Goal: Find specific page/section: Find specific page/section

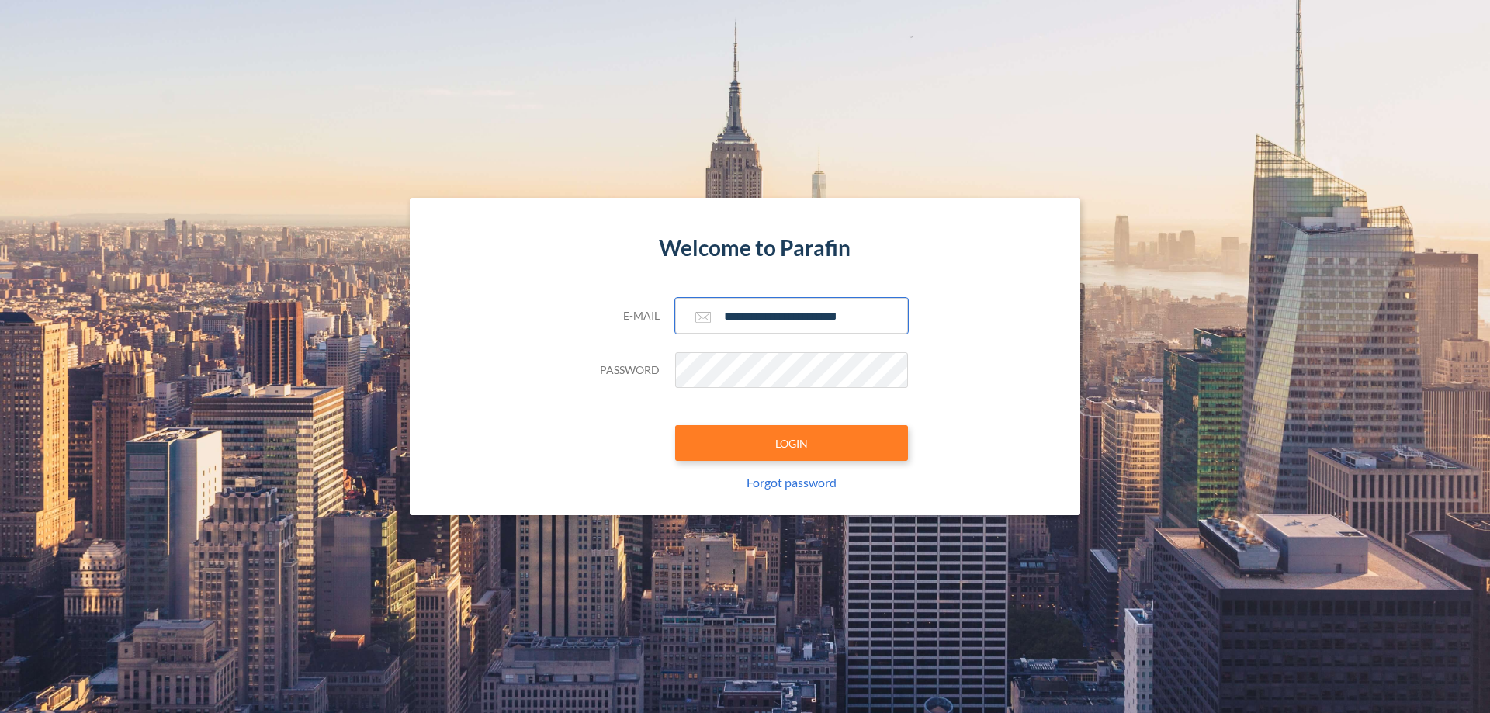
type input "**********"
click at [792, 443] on button "LOGIN" at bounding box center [791, 443] width 233 height 36
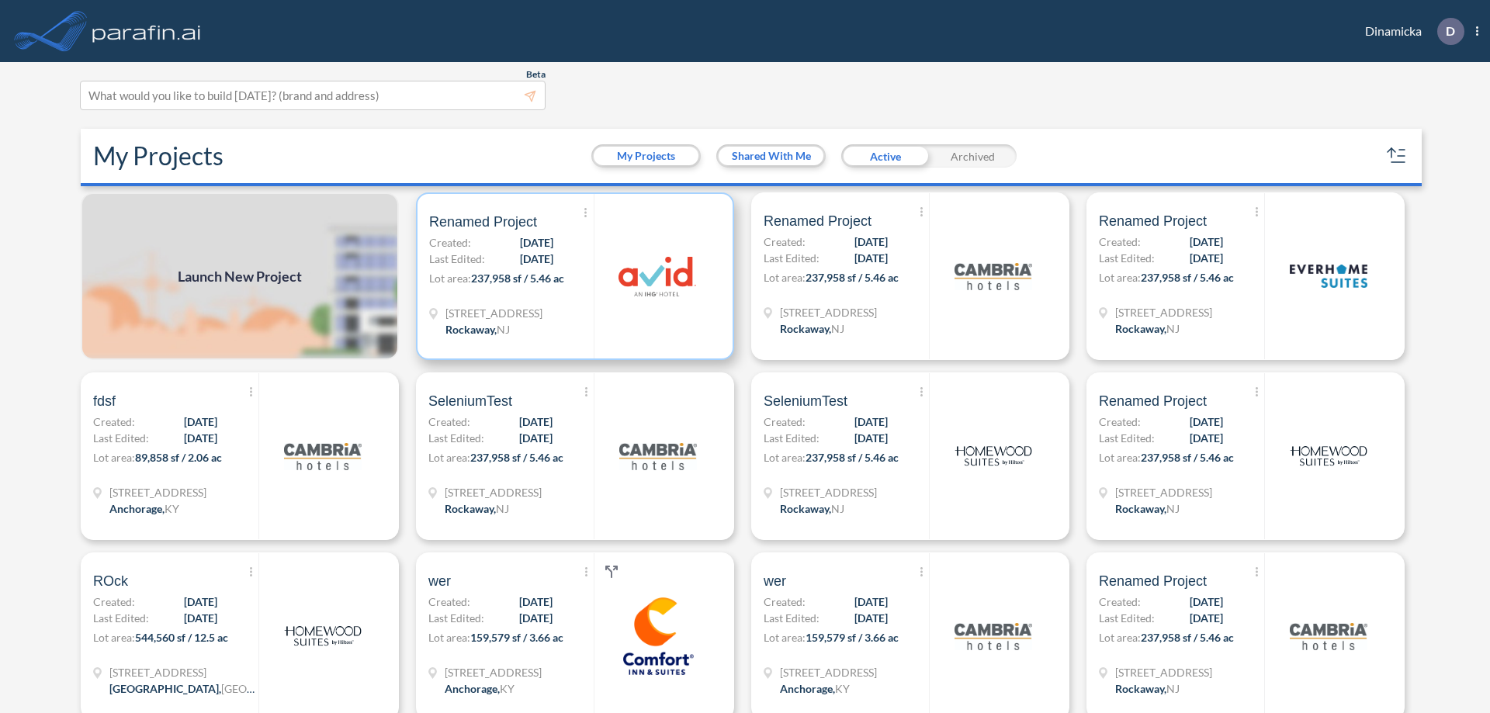
scroll to position [4, 0]
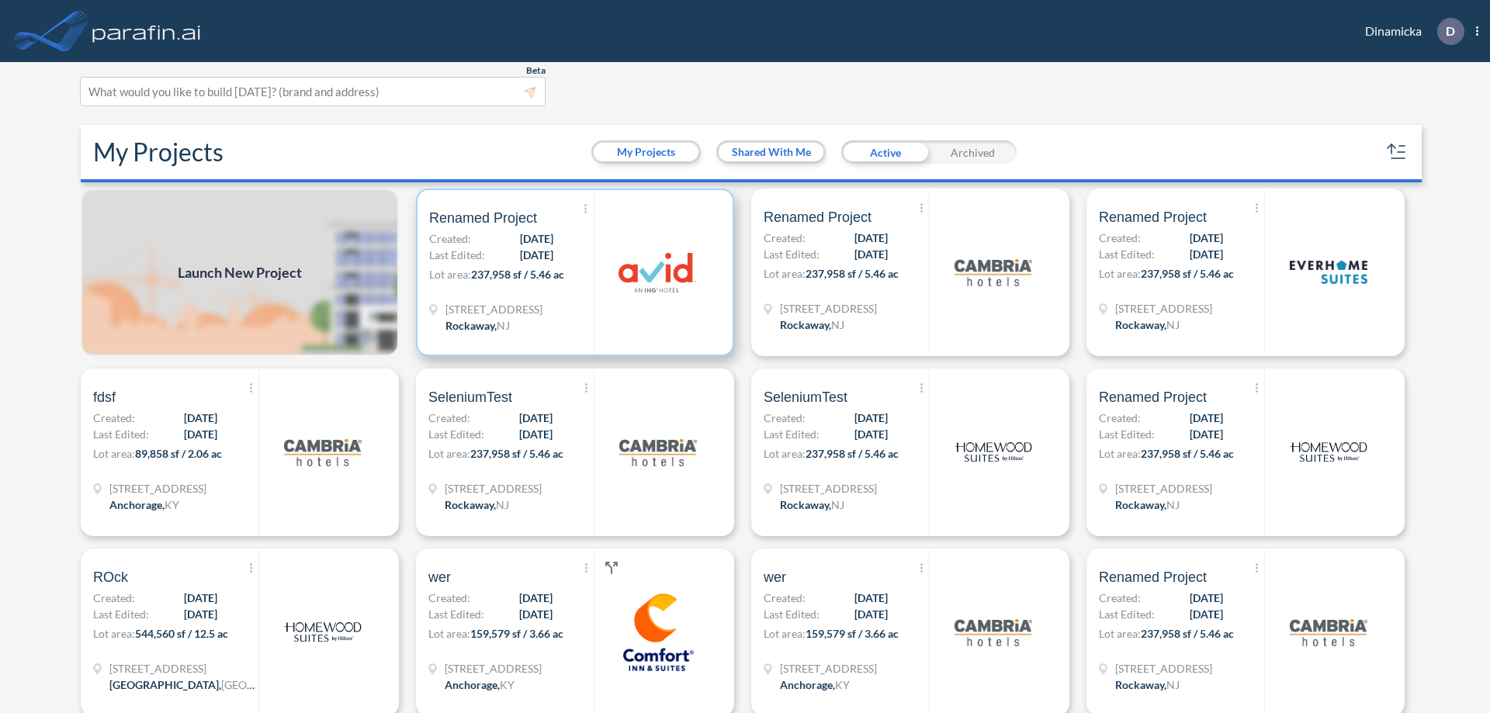
click at [572, 272] on p "Lot area: 237,958 sf / 5.46 ac" at bounding box center [511, 277] width 165 height 23
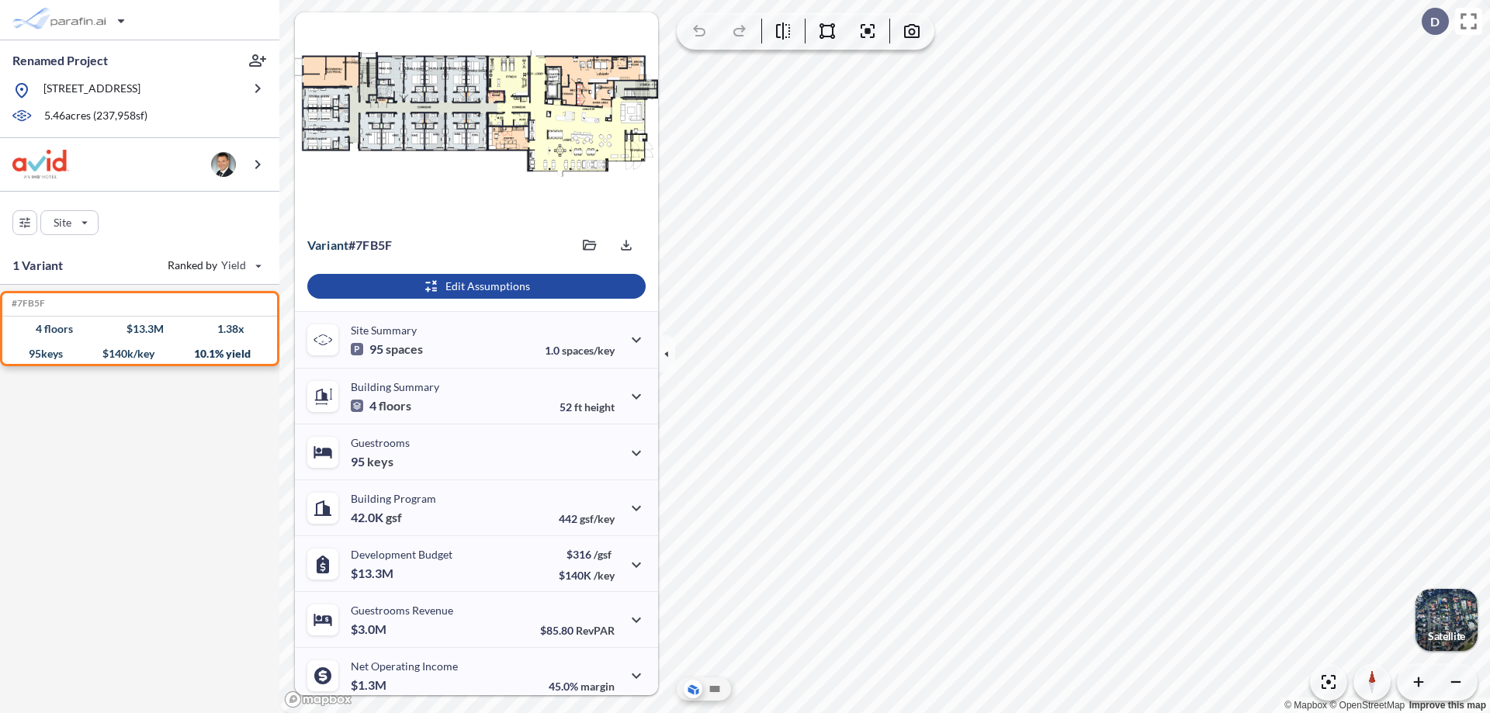
scroll to position [64, 0]
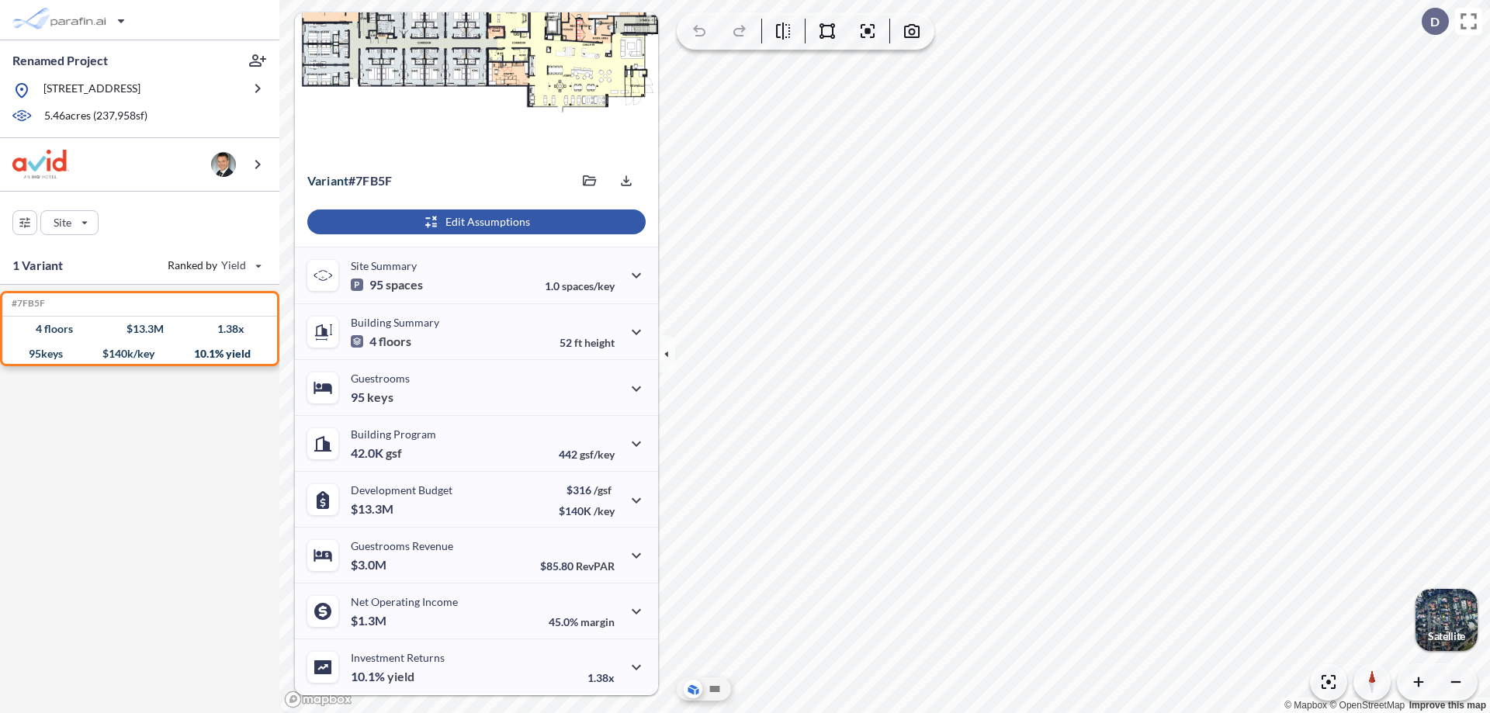
click at [474, 222] on div "button" at bounding box center [476, 222] width 338 height 25
